Goal: Information Seeking & Learning: Learn about a topic

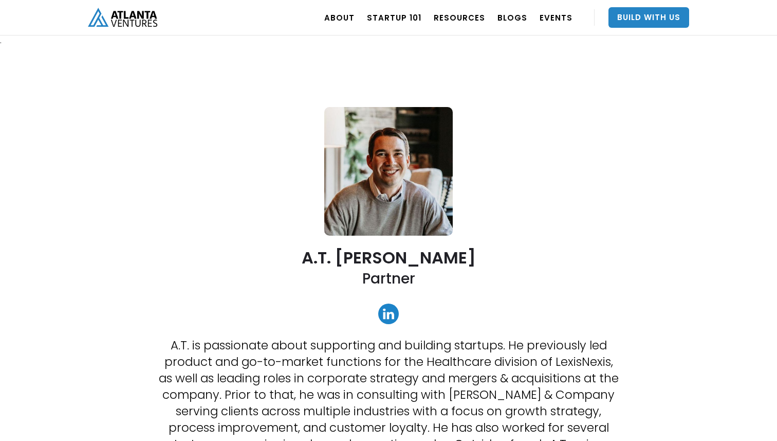
scroll to position [42, 0]
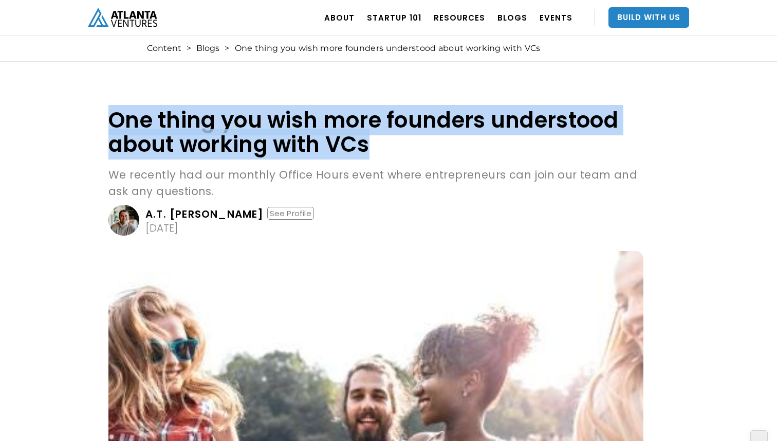
drag, startPoint x: 68, startPoint y: 127, endPoint x: 72, endPoint y: 122, distance: 6.6
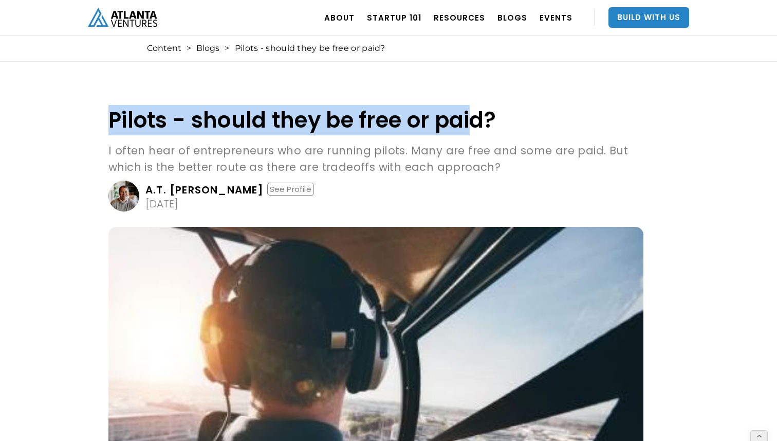
drag, startPoint x: 458, startPoint y: 107, endPoint x: 475, endPoint y: 121, distance: 22.6
copy h1 "Pilots - should they be free or pai"
drag, startPoint x: 521, startPoint y: 120, endPoint x: 104, endPoint y: 117, distance: 417.0
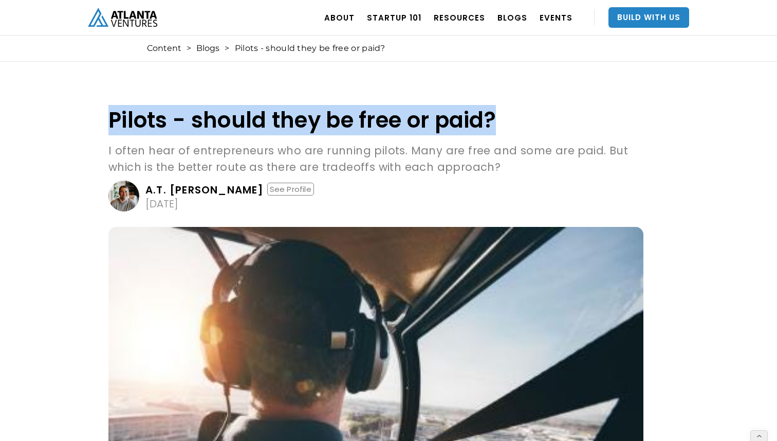
copy h1 "Pilots - should they be free or paid?"
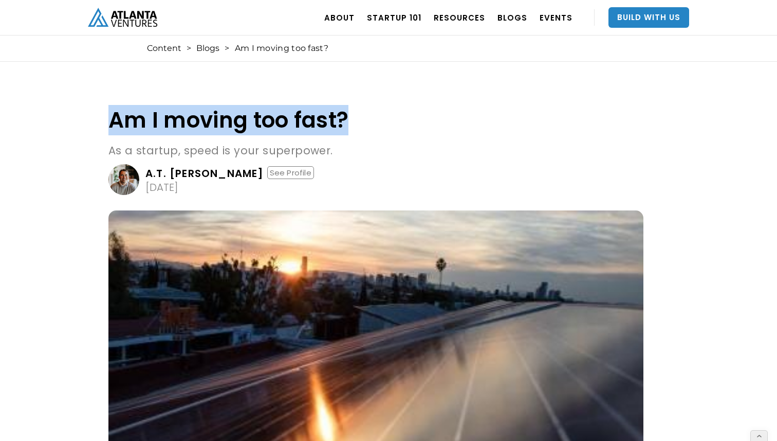
drag, startPoint x: 354, startPoint y: 118, endPoint x: 93, endPoint y: 102, distance: 261.2
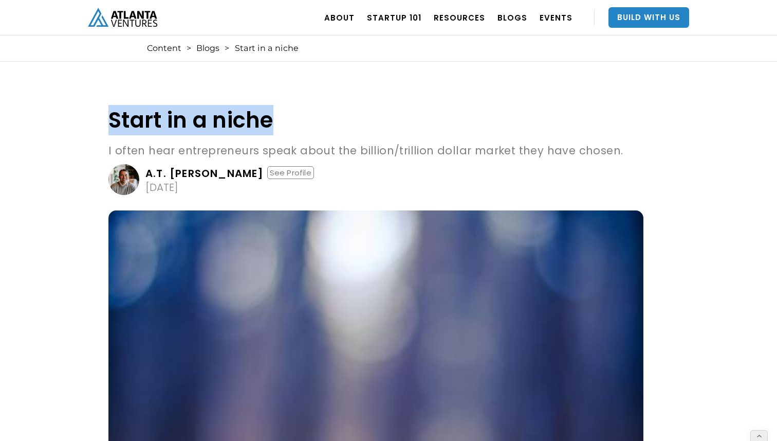
drag, startPoint x: 275, startPoint y: 120, endPoint x: 104, endPoint y: 122, distance: 170.7
copy h1 "Start in a niche"
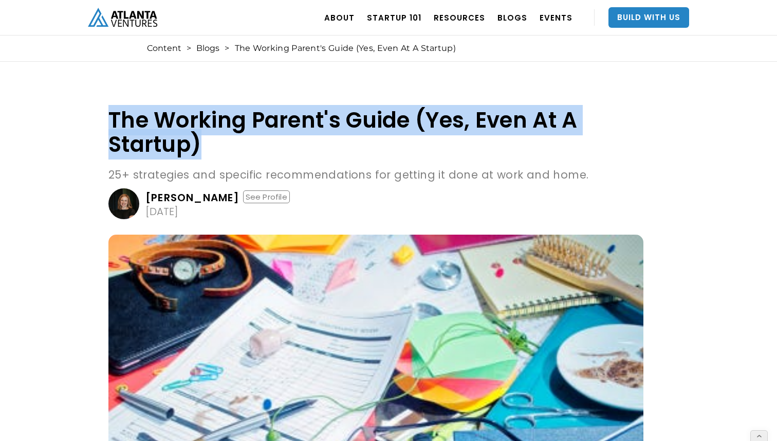
drag, startPoint x: 219, startPoint y: 151, endPoint x: 101, endPoint y: 117, distance: 122.9
copy h1 "The Working Parent's Guide (Yes, Even At A Startup)"
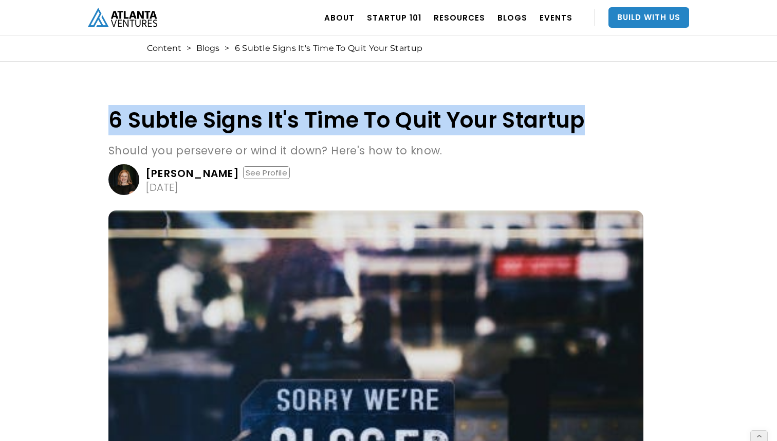
drag, startPoint x: 605, startPoint y: 117, endPoint x: 99, endPoint y: 110, distance: 506.0
copy h1 "6 Subtle Signs It's Time To Quit Your Startup"
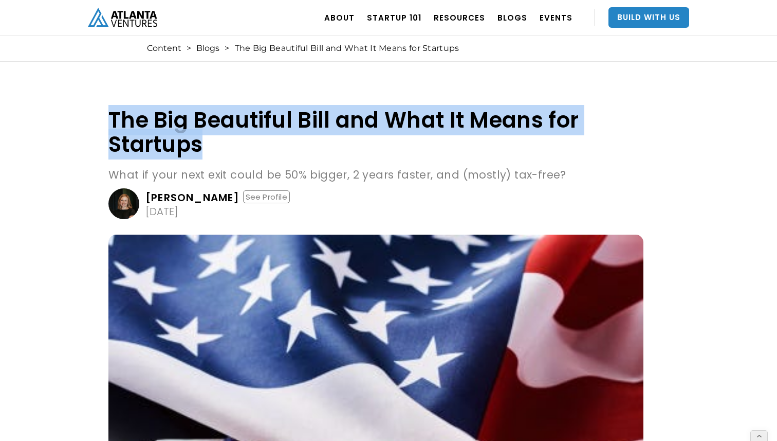
drag, startPoint x: 249, startPoint y: 141, endPoint x: 71, endPoint y: 122, distance: 179.0
copy h1 "The Big Beautiful Bill and What It Means for Startups"
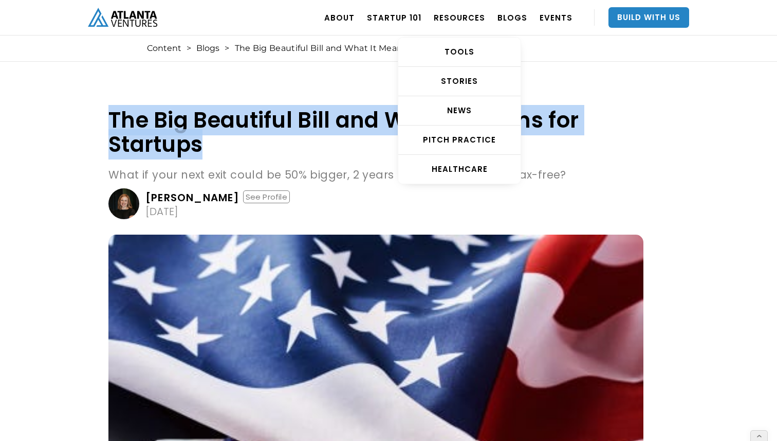
copy h1 "The Big Beautiful Bill and What It Means for Startups"
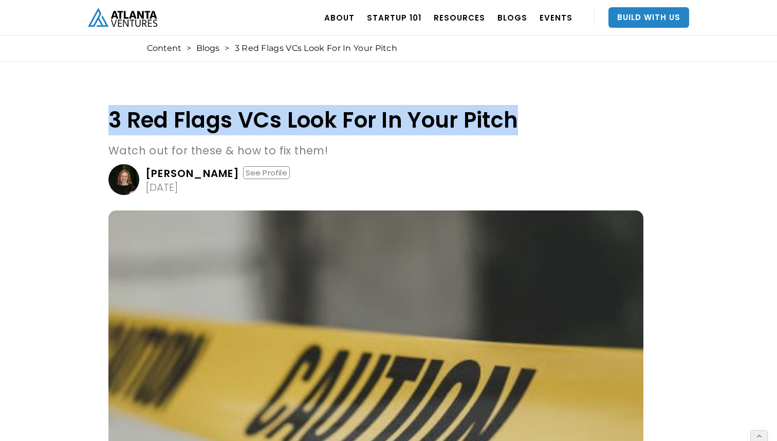
drag, startPoint x: 574, startPoint y: 121, endPoint x: 48, endPoint y: 105, distance: 526.7
copy h1 "3 Red Flags VCs Look For In Your Pitch"
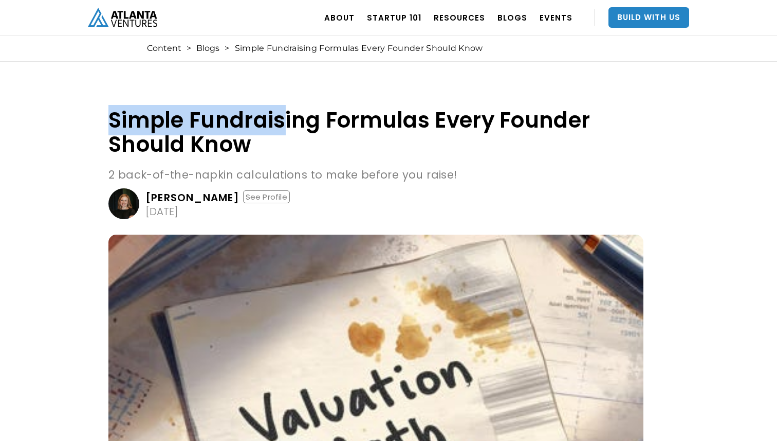
drag, startPoint x: 284, startPoint y: 135, endPoint x: 97, endPoint y: 116, distance: 187.6
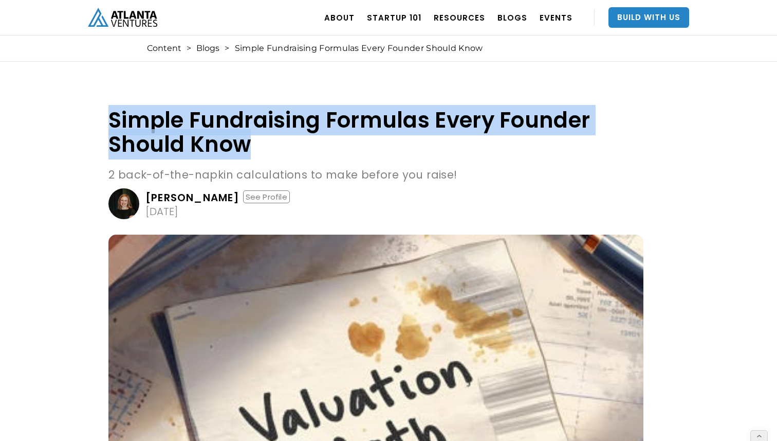
drag, startPoint x: 97, startPoint y: 115, endPoint x: 258, endPoint y: 149, distance: 164.5
copy h1 "Simple Fundraising Formulas Every Founder Should Know"
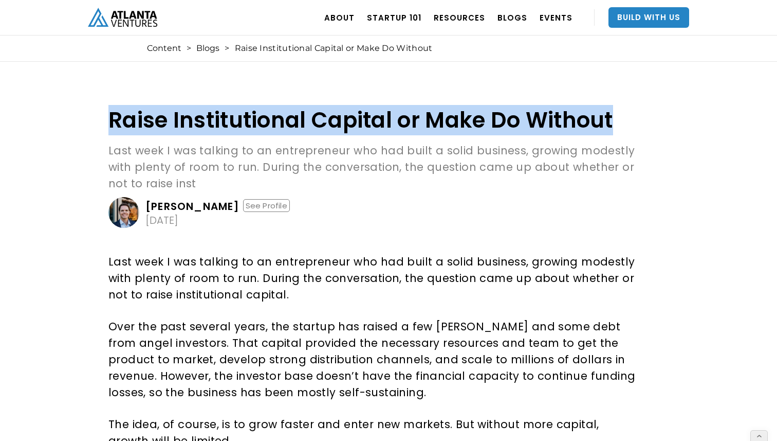
drag, startPoint x: 101, startPoint y: 115, endPoint x: 731, endPoint y: 126, distance: 630.4
copy h1 "Raise Institutional Capital or Make Do Without"
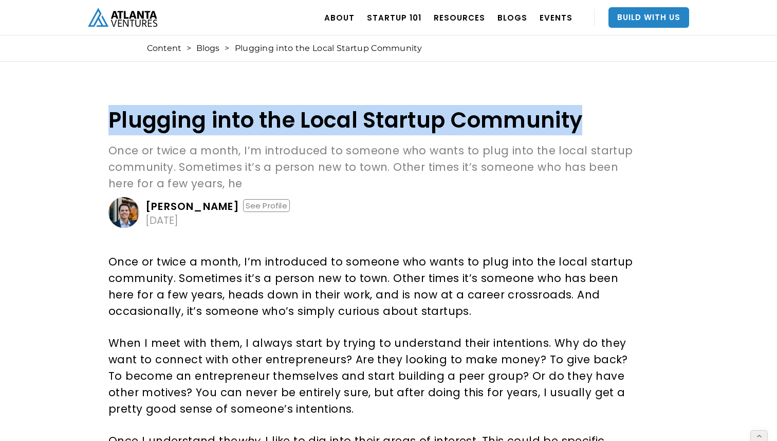
drag, startPoint x: 600, startPoint y: 118, endPoint x: 1, endPoint y: 123, distance: 599.5
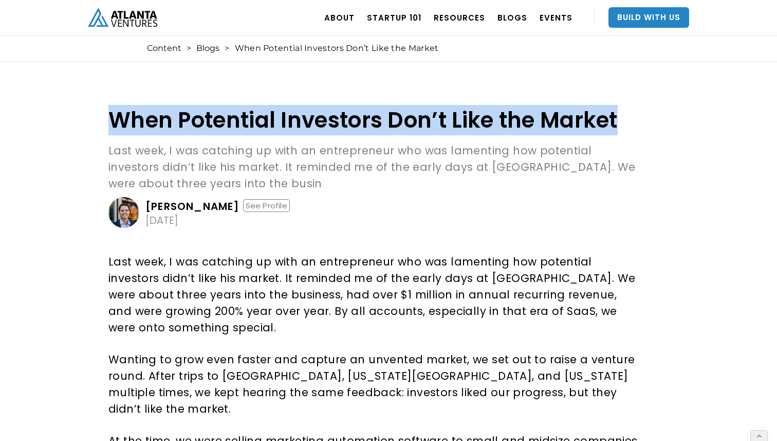
drag, startPoint x: 113, startPoint y: 130, endPoint x: 622, endPoint y: 117, distance: 509.1
click at [622, 117] on h1 "When Potential Investors Don’t Like the Market" at bounding box center [375, 120] width 535 height 24
click at [564, 22] on link "EVENTS" at bounding box center [556, 17] width 33 height 29
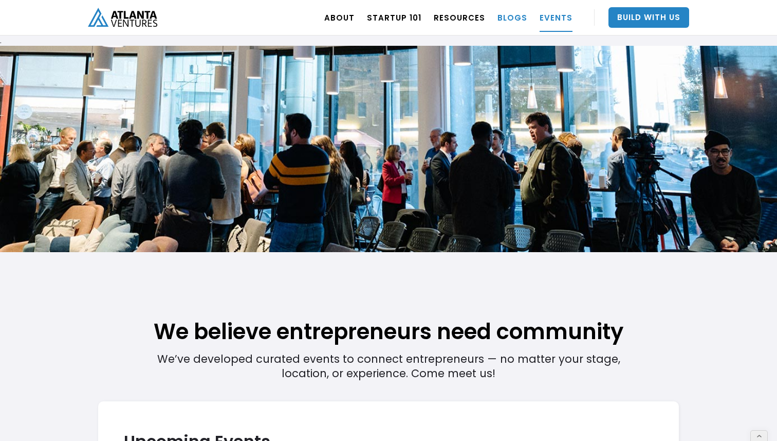
click at [522, 21] on link "BLOGS" at bounding box center [513, 17] width 30 height 29
